Goal: Information Seeking & Learning: Learn about a topic

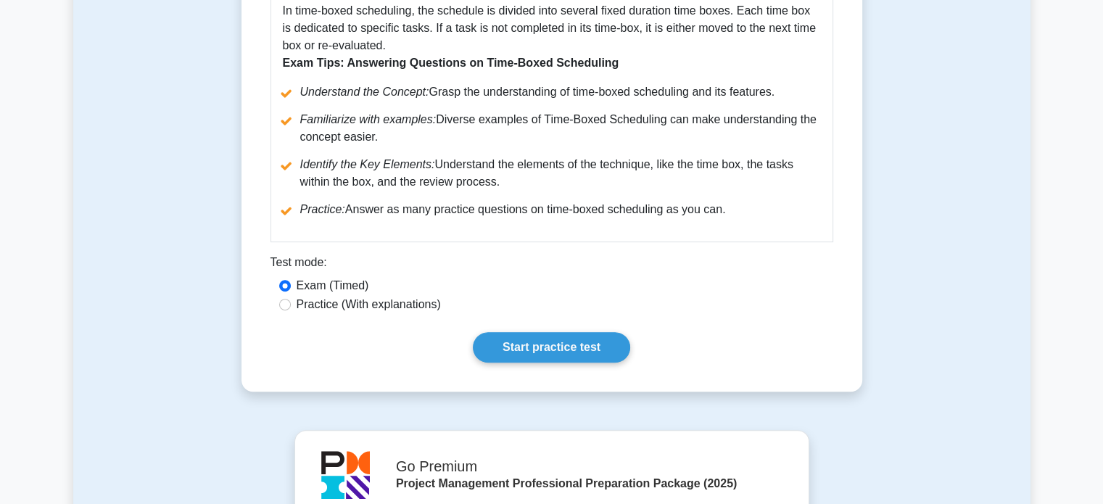
scroll to position [561, 0]
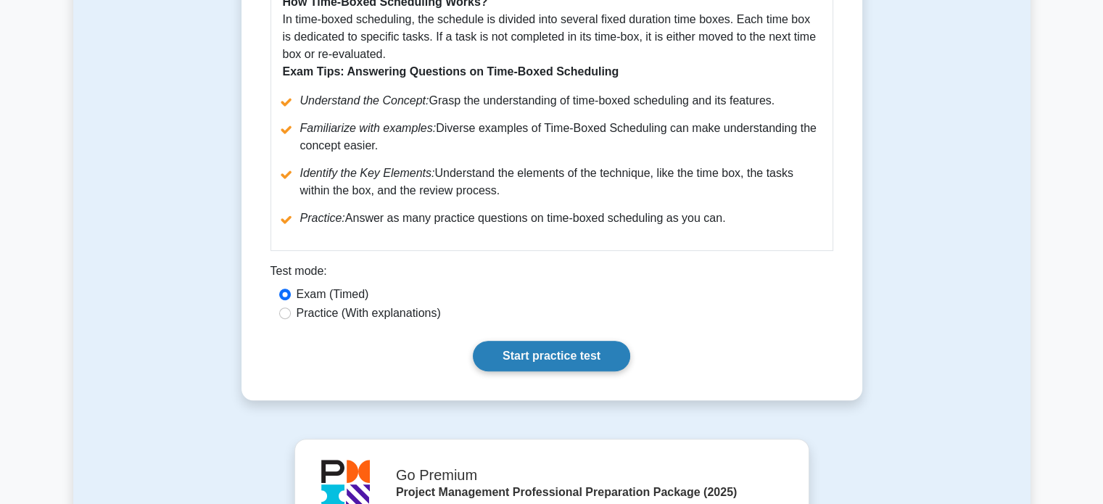
click at [556, 363] on link "Start practice test" at bounding box center [551, 356] width 157 height 30
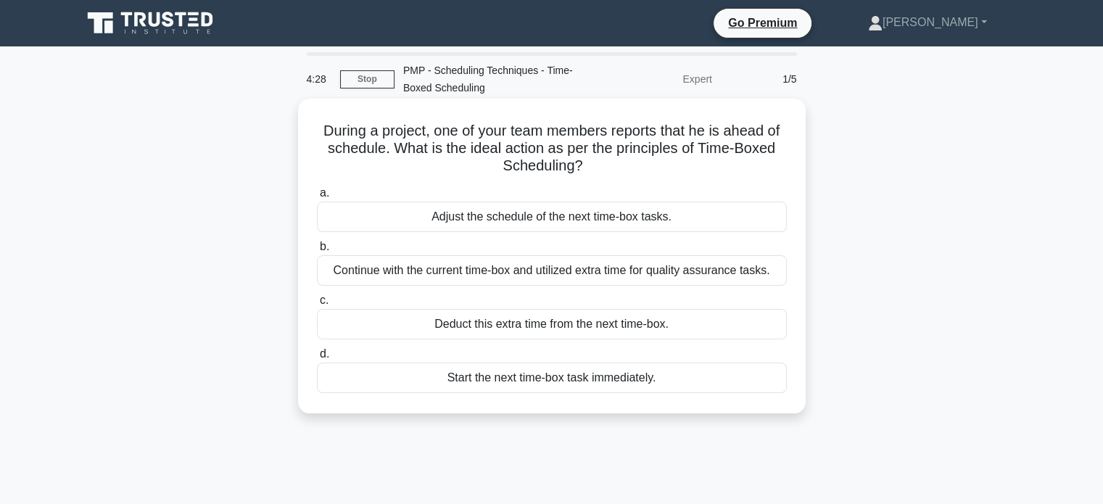
click at [701, 277] on div "Continue with the current time-box and utilized extra time for quality assuranc…" at bounding box center [552, 270] width 470 height 30
click at [317, 252] on input "b. Continue with the current time-box and utilized extra time for quality assur…" at bounding box center [317, 246] width 0 height 9
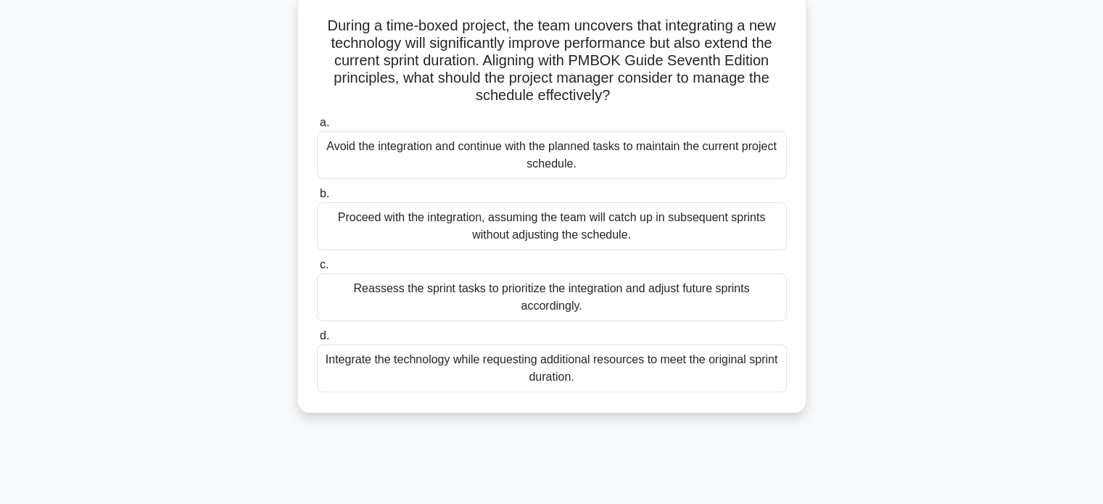
scroll to position [113, 0]
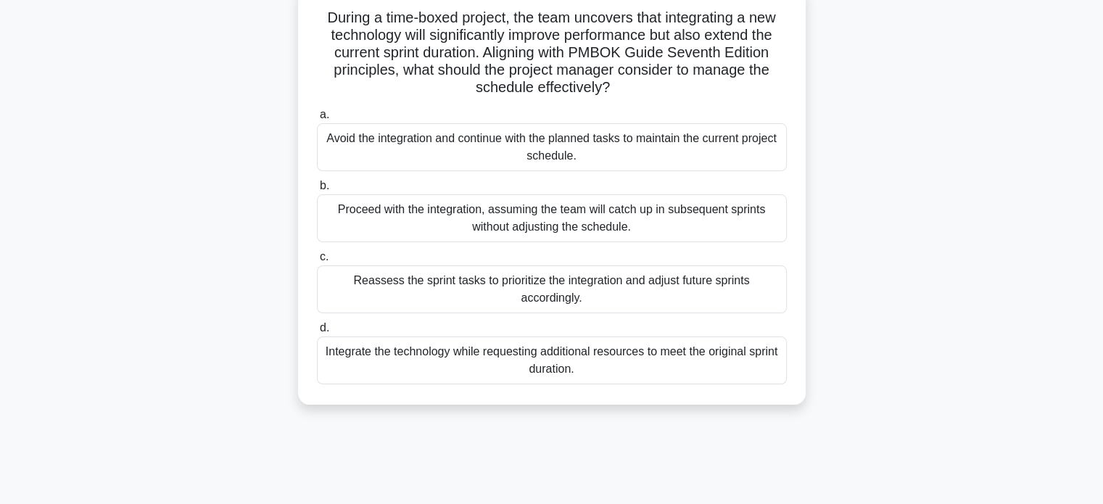
click at [685, 293] on div "Reassess the sprint tasks to prioritize the integration and adjust future sprin…" at bounding box center [552, 289] width 470 height 48
click at [317, 262] on input "c. Reassess the sprint tasks to prioritize the integration and adjust future sp…" at bounding box center [317, 256] width 0 height 9
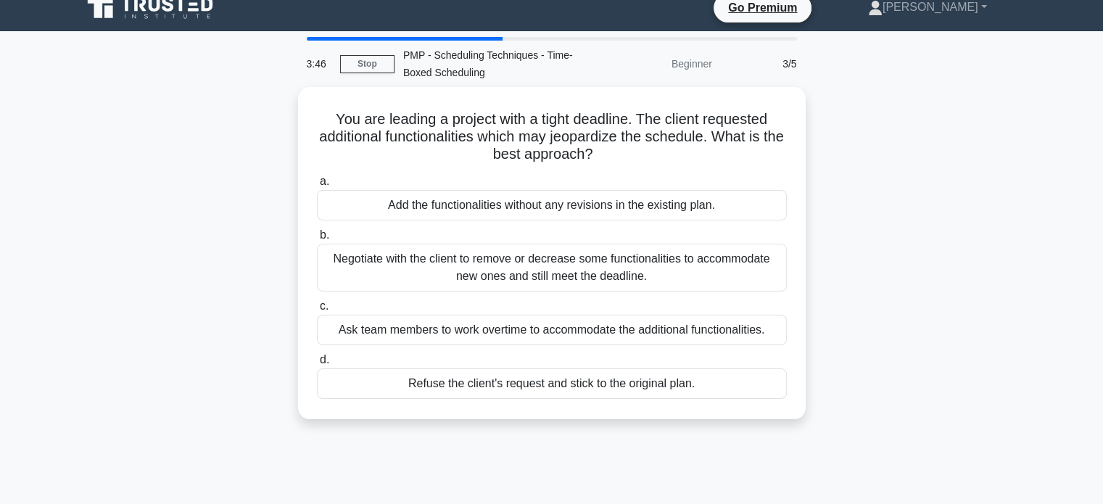
scroll to position [0, 0]
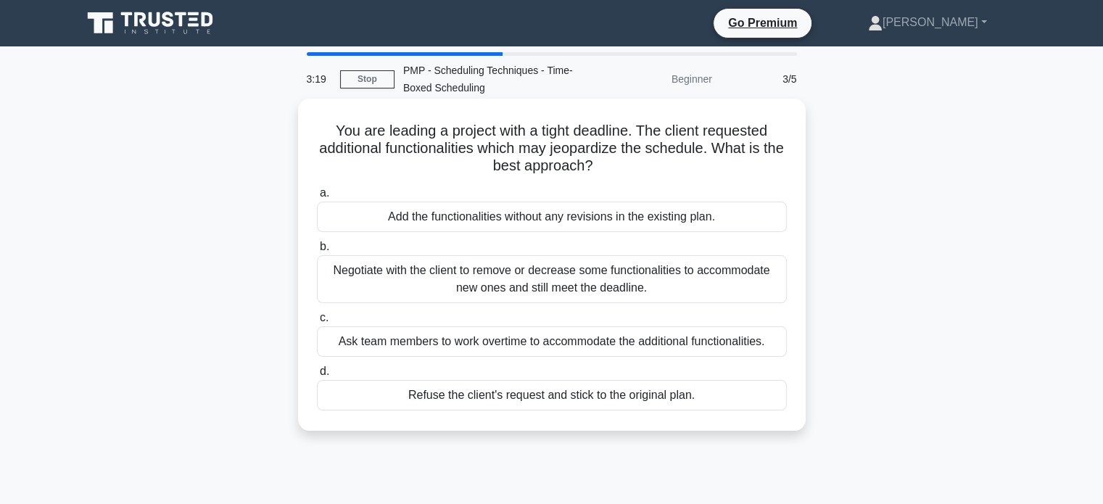
click at [680, 279] on div "Negotiate with the client to remove or decrease some functionalities to accommo…" at bounding box center [552, 279] width 470 height 48
click at [317, 252] on input "b. Negotiate with the client to remove or decrease some functionalities to acco…" at bounding box center [317, 246] width 0 height 9
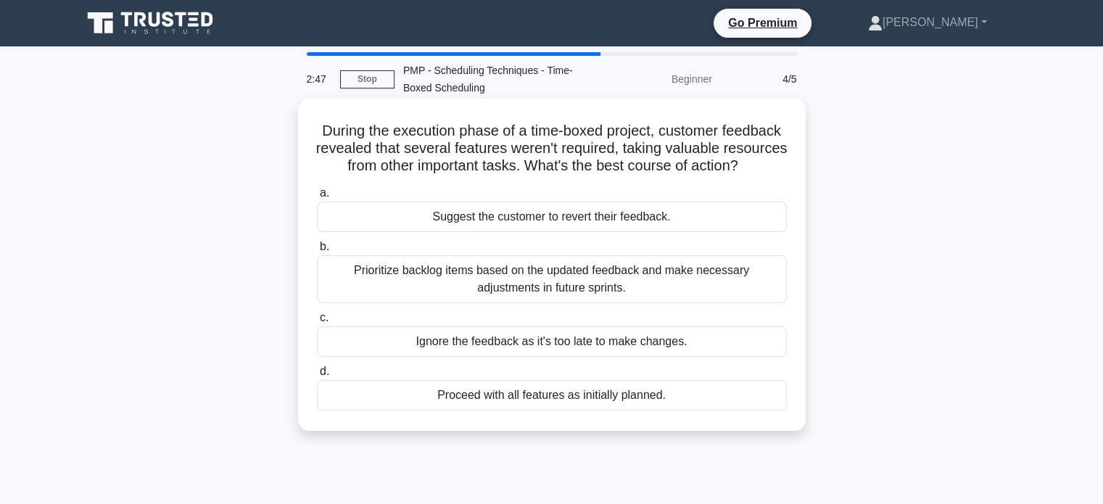
click at [625, 286] on div "Prioritize backlog items based on the updated feedback and make necessary adjus…" at bounding box center [552, 279] width 470 height 48
click at [317, 252] on input "b. Prioritize backlog items based on the updated feedback and make necessary ad…" at bounding box center [317, 246] width 0 height 9
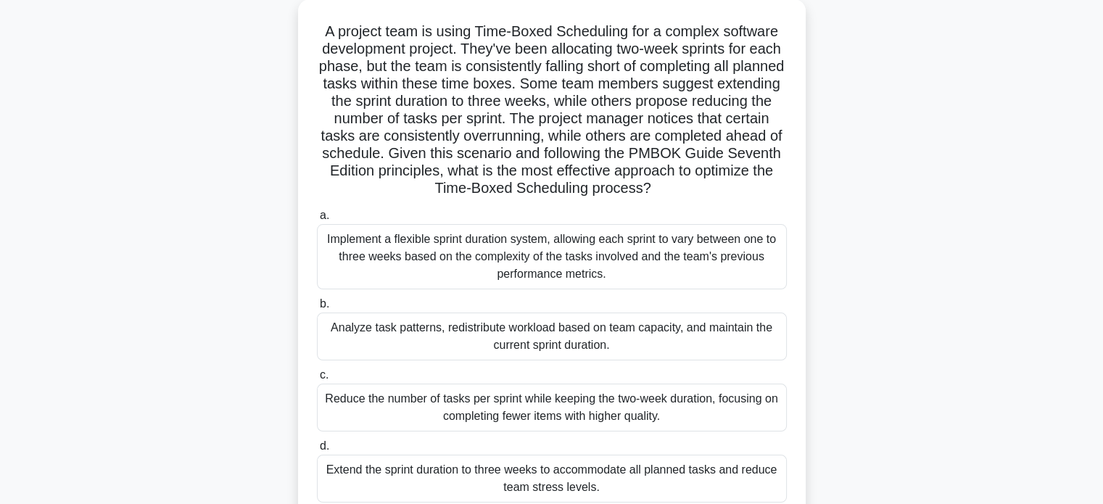
scroll to position [104, 0]
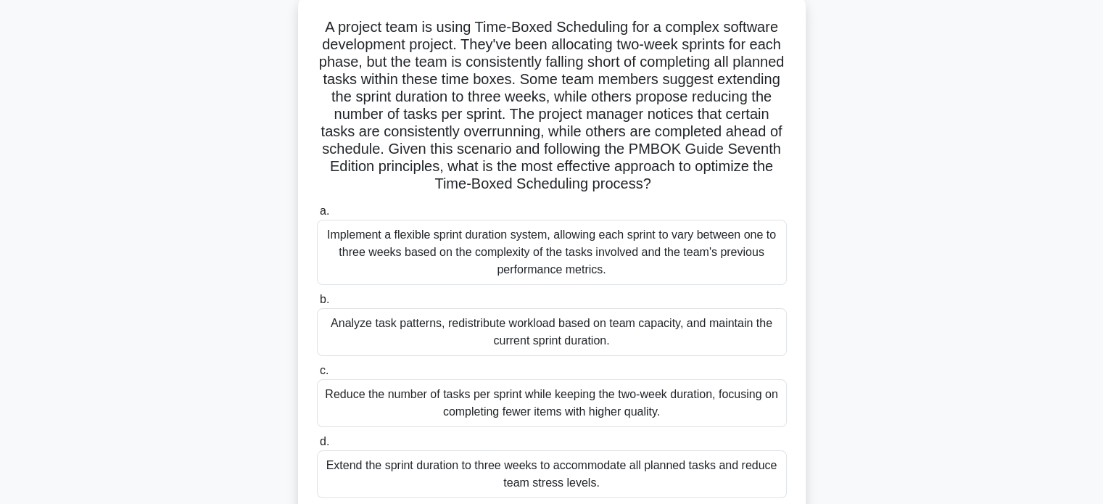
click at [580, 339] on div "Analyze task patterns, redistribute workload based on team capacity, and mainta…" at bounding box center [552, 332] width 470 height 48
click at [317, 305] on input "b. Analyze task patterns, redistribute workload based on team capacity, and mai…" at bounding box center [317, 299] width 0 height 9
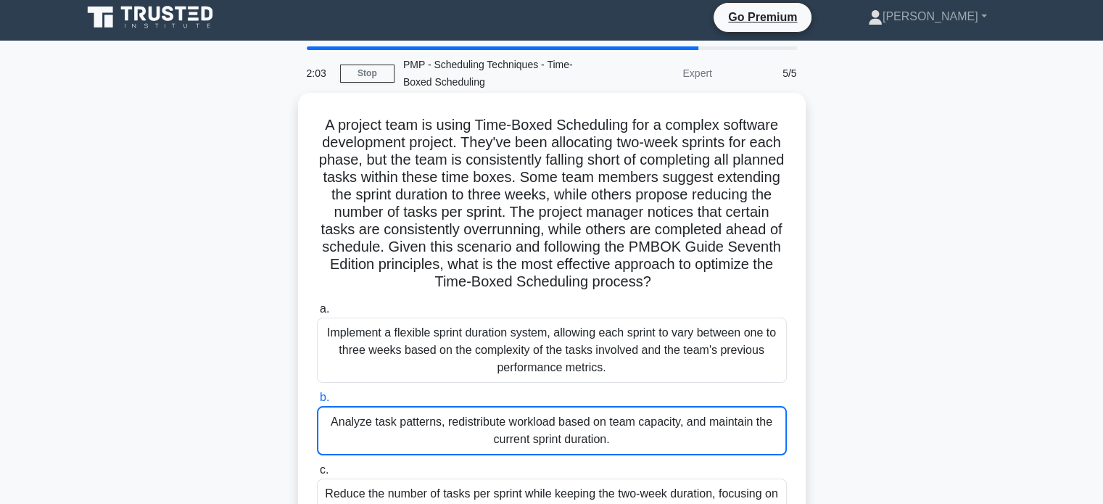
scroll to position [5, 0]
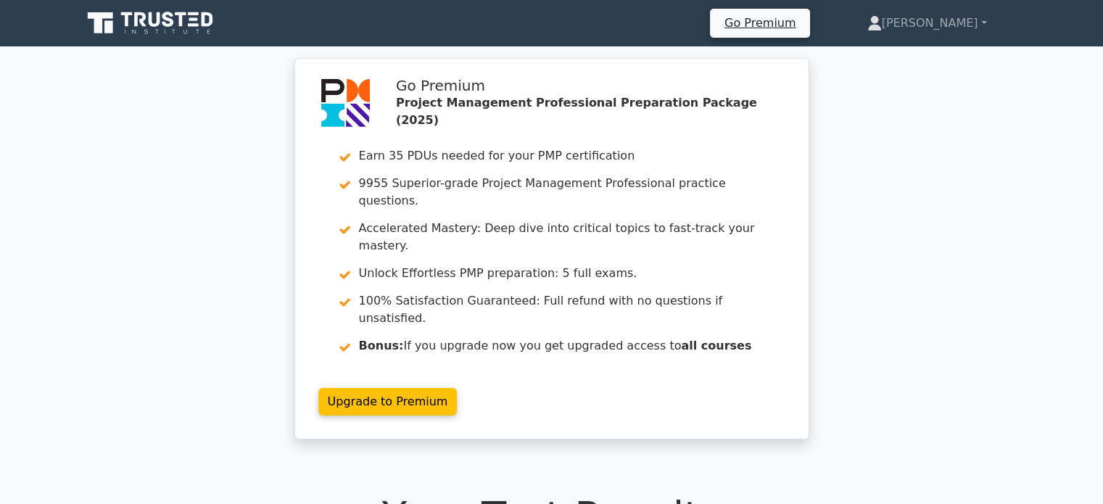
scroll to position [292, 0]
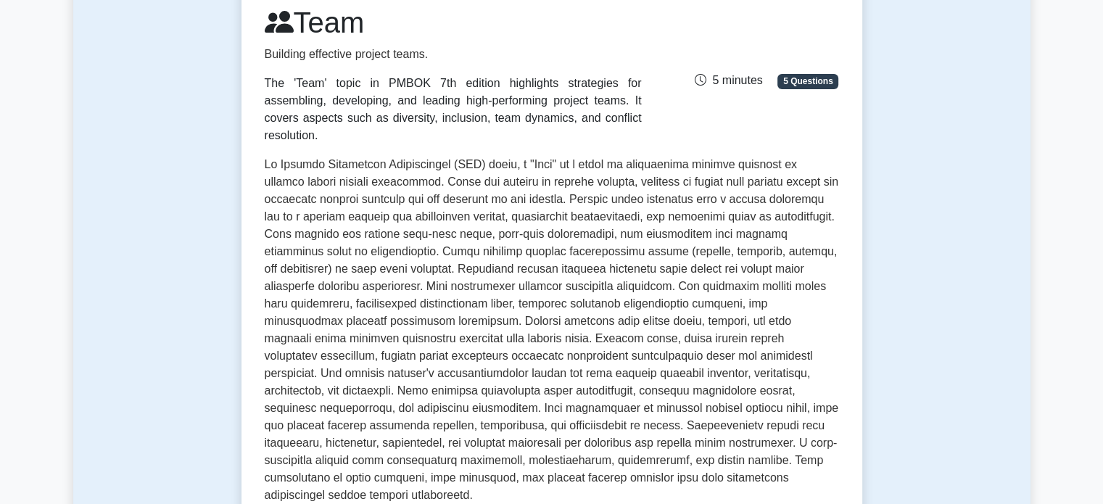
scroll to position [215, 0]
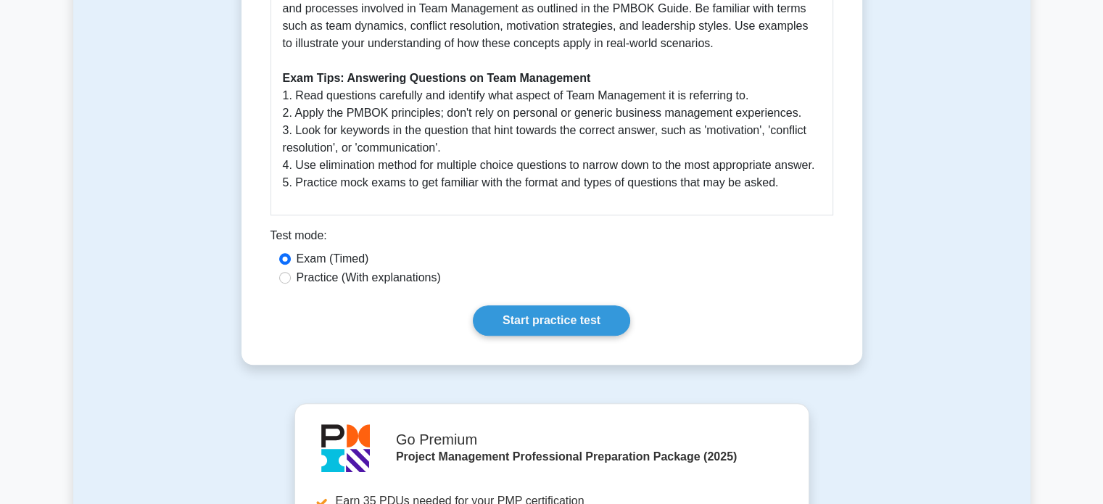
scroll to position [886, 0]
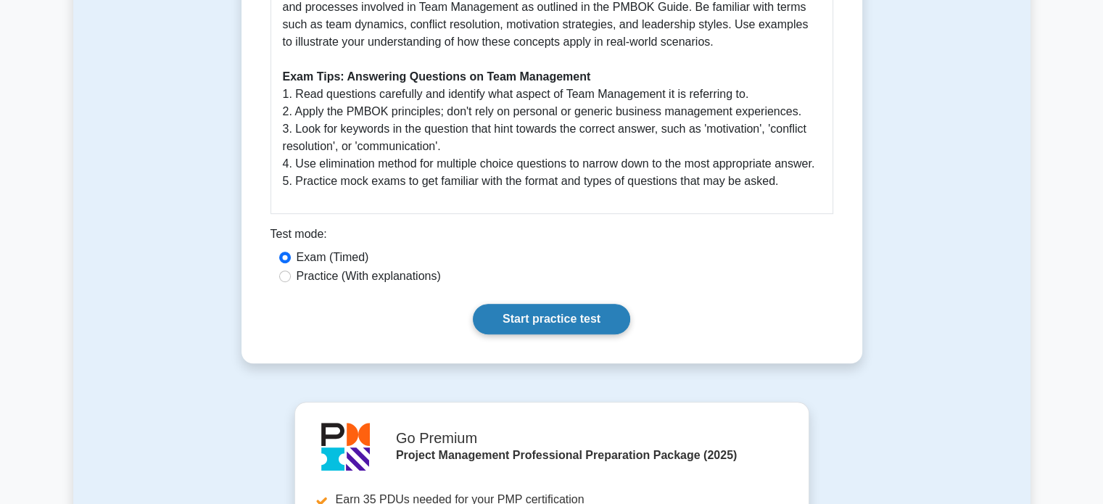
click at [537, 318] on link "Start practice test" at bounding box center [551, 319] width 157 height 30
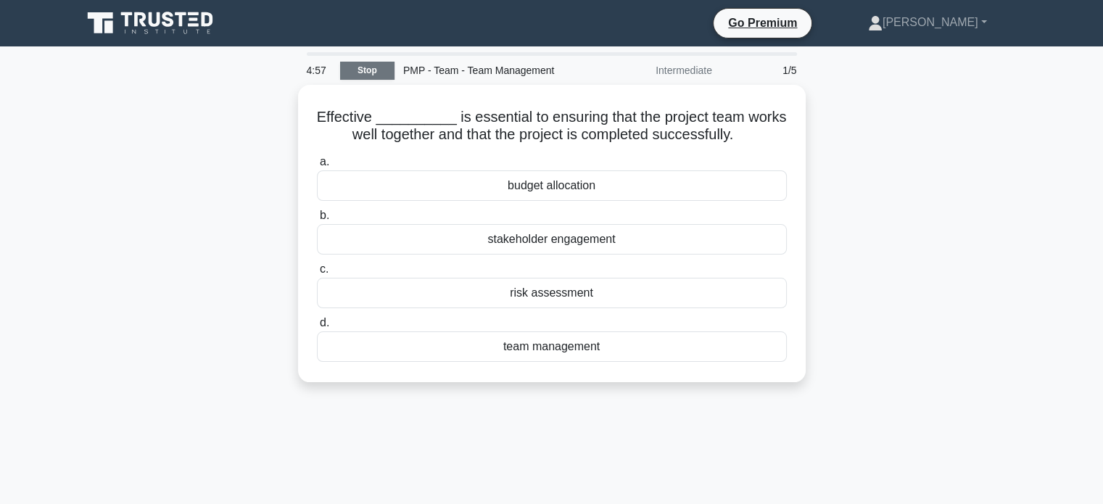
click at [371, 70] on link "Stop" at bounding box center [367, 71] width 54 height 18
